Goal: Task Accomplishment & Management: Manage account settings

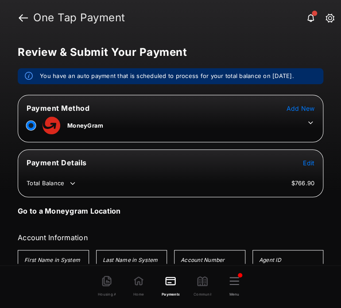
click at [289, 104] on span "Add New" at bounding box center [300, 108] width 28 height 8
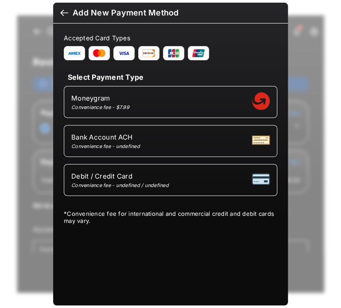
click at [60, 12] on div at bounding box center [64, 14] width 8 height 10
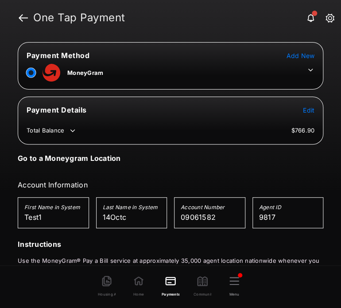
scroll to position [52, 0]
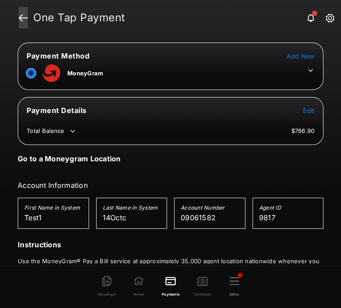
click at [25, 19] on link at bounding box center [23, 17] width 9 height 21
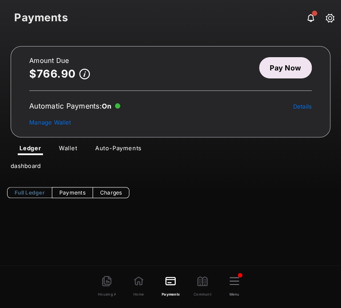
click at [113, 148] on link "Auto-Payments" at bounding box center [118, 149] width 61 height 11
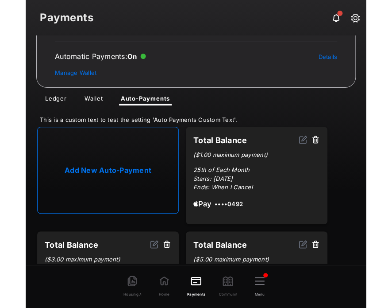
scroll to position [43, 0]
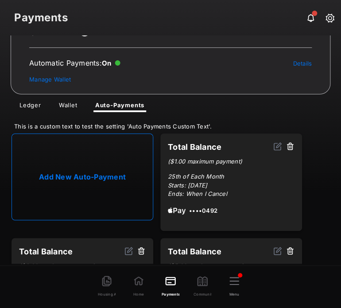
click at [77, 168] on link "Add New Auto-Payment" at bounding box center [83, 176] width 142 height 87
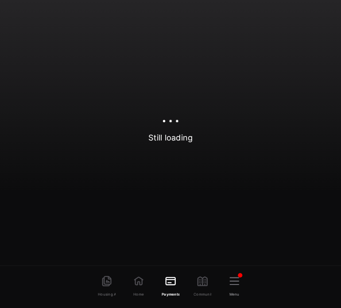
select select "**********"
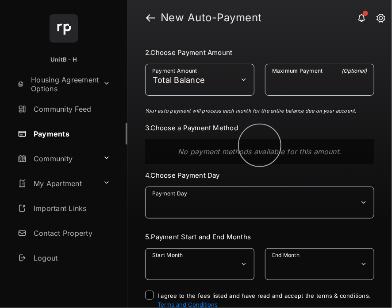
scroll to position [129, 0]
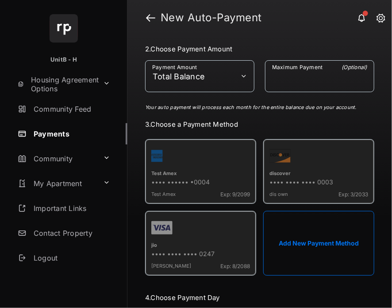
click at [309, 220] on button "Add New Payment Method" at bounding box center [318, 243] width 111 height 65
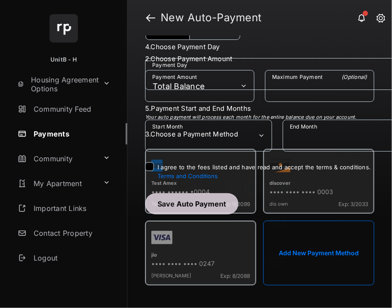
scroll to position [115, 0]
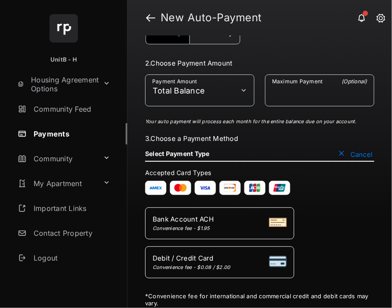
click at [337, 150] on button "Cancel" at bounding box center [355, 154] width 38 height 9
